Goal: Transaction & Acquisition: Purchase product/service

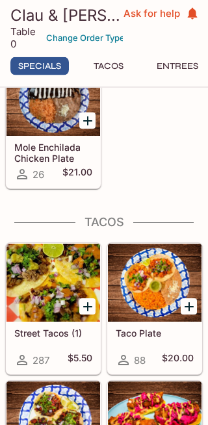
scroll to position [337, 0]
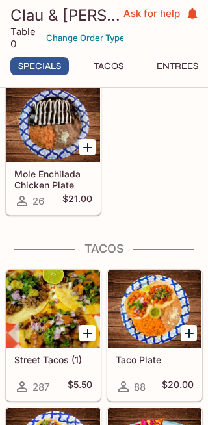
click at [59, 190] on h5 "Mole Enchilada Chicken Plate" at bounding box center [53, 178] width 78 height 21
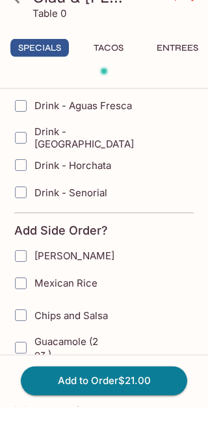
scroll to position [474, 0]
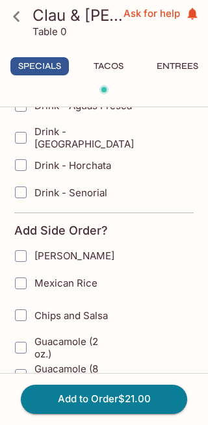
click at [142, 399] on button "Add to Order $21.00" at bounding box center [104, 399] width 166 height 29
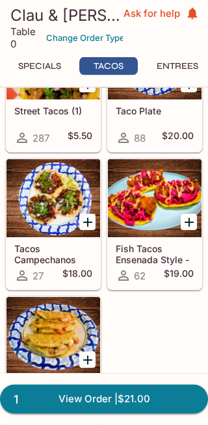
scroll to position [555, 0]
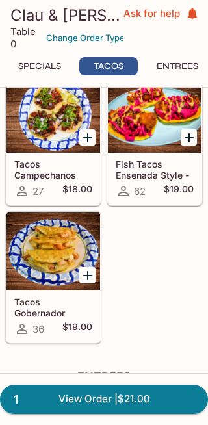
click at [154, 153] on div at bounding box center [155, 114] width 94 height 78
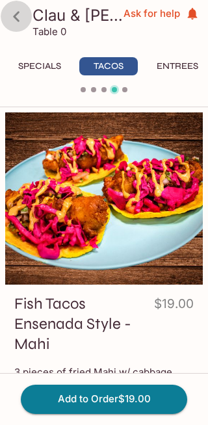
click at [19, 19] on icon at bounding box center [16, 16] width 23 height 23
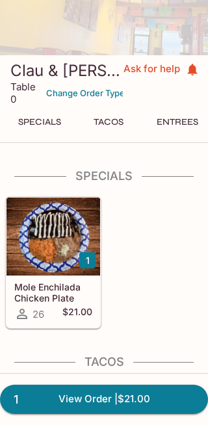
click at [44, 131] on button "Specials" at bounding box center [39, 121] width 58 height 18
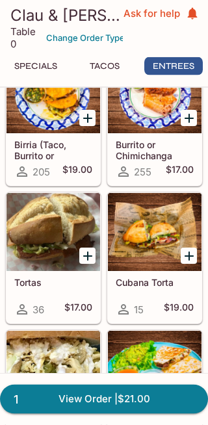
scroll to position [0, 4]
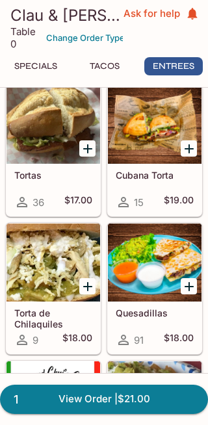
click at [150, 164] on div at bounding box center [155, 125] width 94 height 78
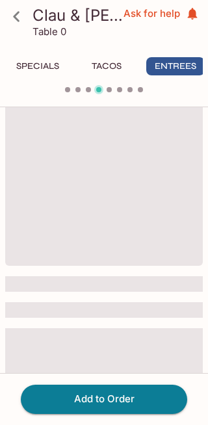
scroll to position [0, 4]
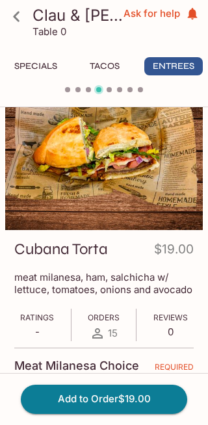
click at [25, 22] on icon at bounding box center [16, 16] width 23 height 23
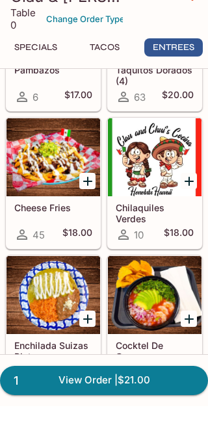
scroll to position [1472, 0]
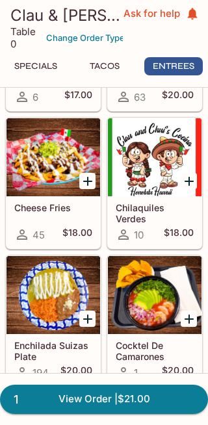
click at [150, 402] on link "1 View Order | $21.00" at bounding box center [104, 399] width 208 height 29
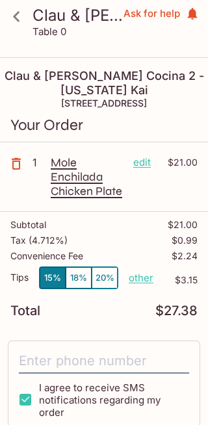
click at [127, 349] on input "tel" at bounding box center [104, 361] width 170 height 25
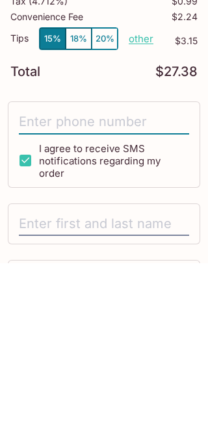
scroll to position [77, 0]
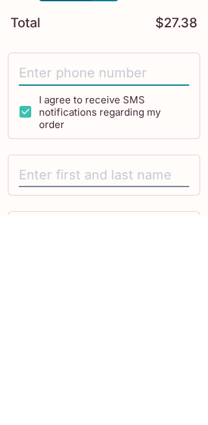
type input "6"
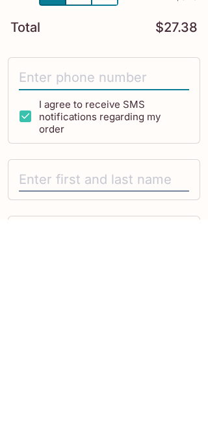
type input "1"
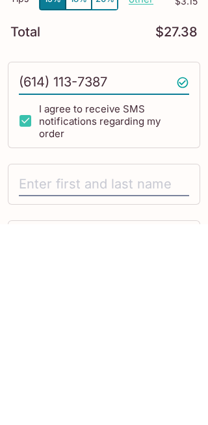
type input "61411373871"
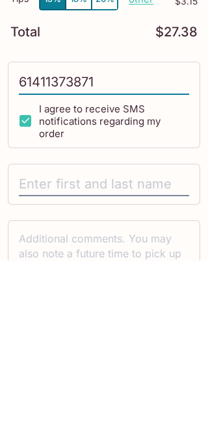
scroll to position [114, 0]
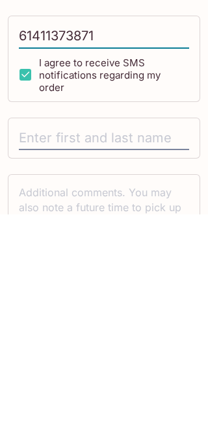
click at [140, 337] on input "text" at bounding box center [104, 349] width 170 height 25
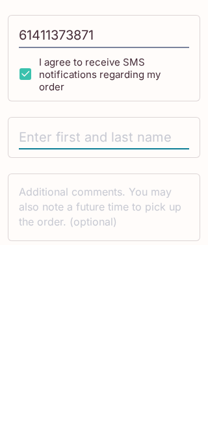
scroll to position [210, 0]
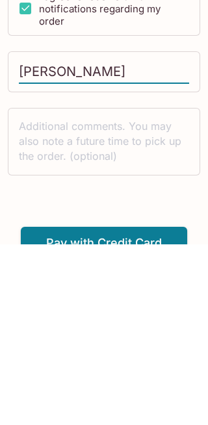
type input "[PERSON_NAME]"
click at [99, 300] on textarea at bounding box center [104, 322] width 170 height 45
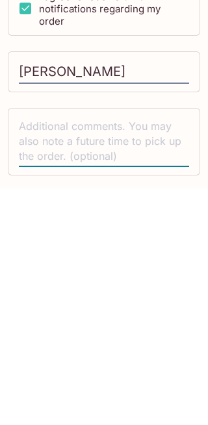
scroll to position [0, 0]
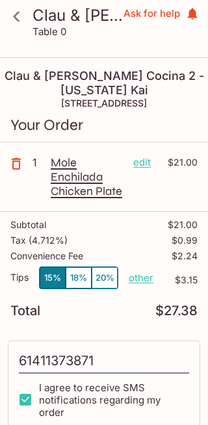
click at [23, 21] on icon at bounding box center [16, 16] width 23 height 23
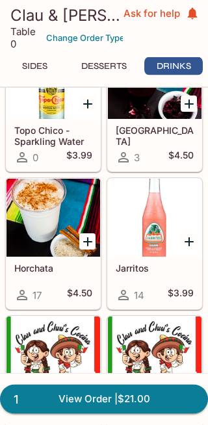
scroll to position [2798, 0]
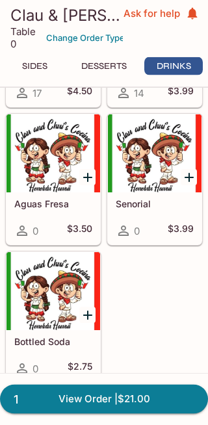
click at [58, 190] on div at bounding box center [53, 154] width 94 height 78
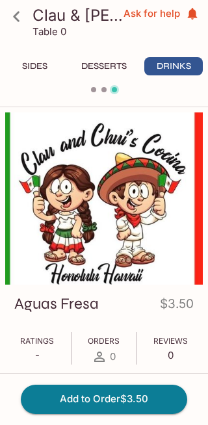
click at [114, 68] on button "Desserts" at bounding box center [104, 66] width 60 height 18
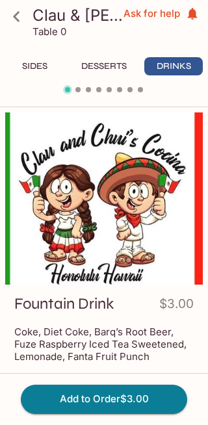
click at [132, 392] on button "Add to Order $3.00" at bounding box center [104, 399] width 166 height 29
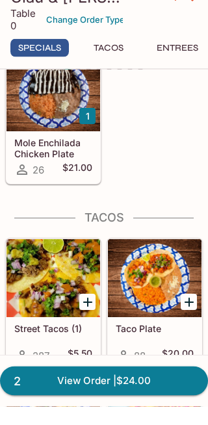
scroll to position [339, 0]
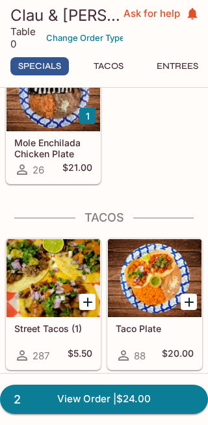
click at [152, 394] on link "2 View Order | $24.00" at bounding box center [104, 399] width 208 height 29
